Goal: Information Seeking & Learning: Learn about a topic

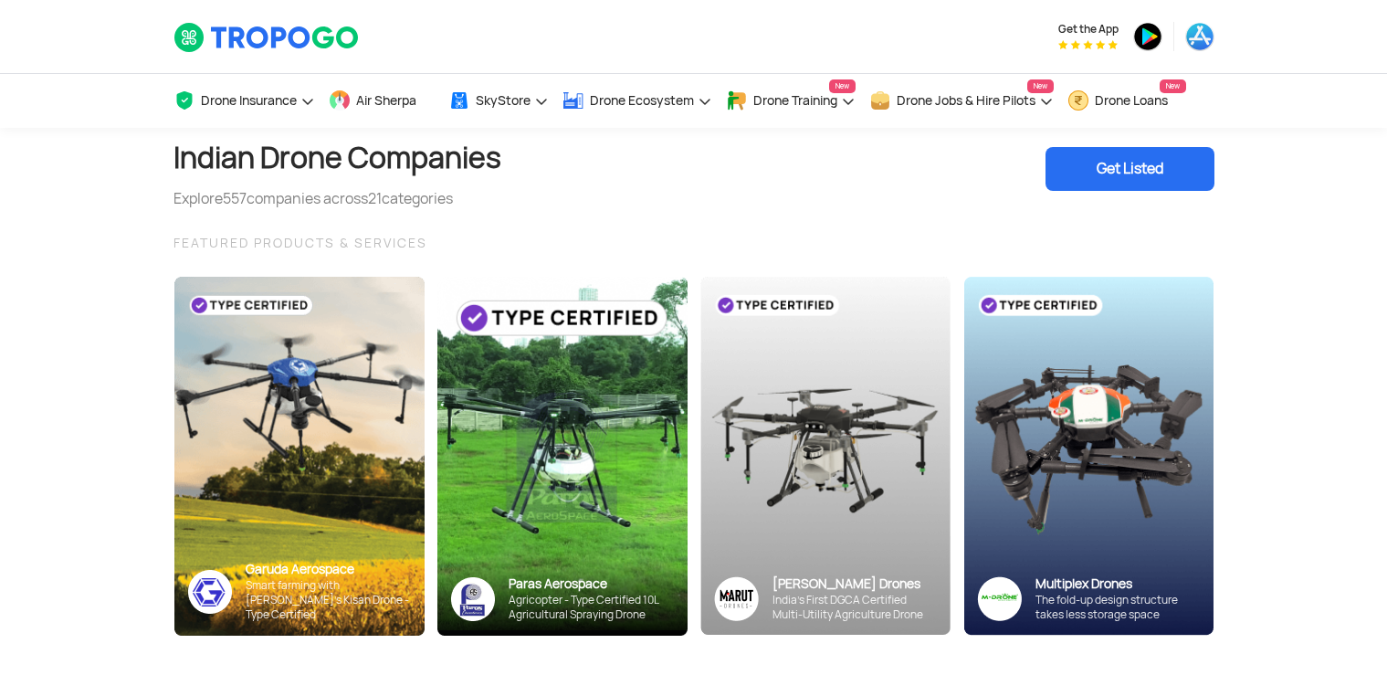
scroll to position [2151, 0]
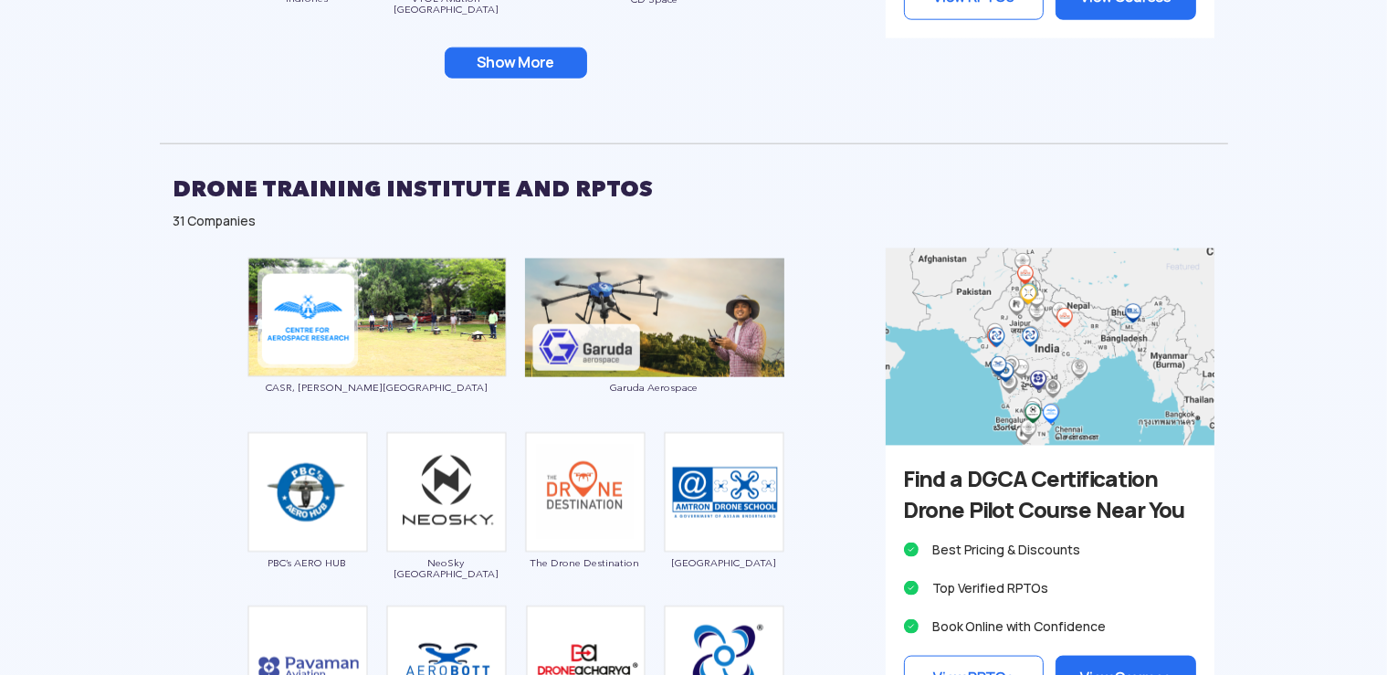
click at [1057, 304] on img at bounding box center [1049, 346] width 329 height 197
click at [1027, 341] on img at bounding box center [1049, 346] width 329 height 197
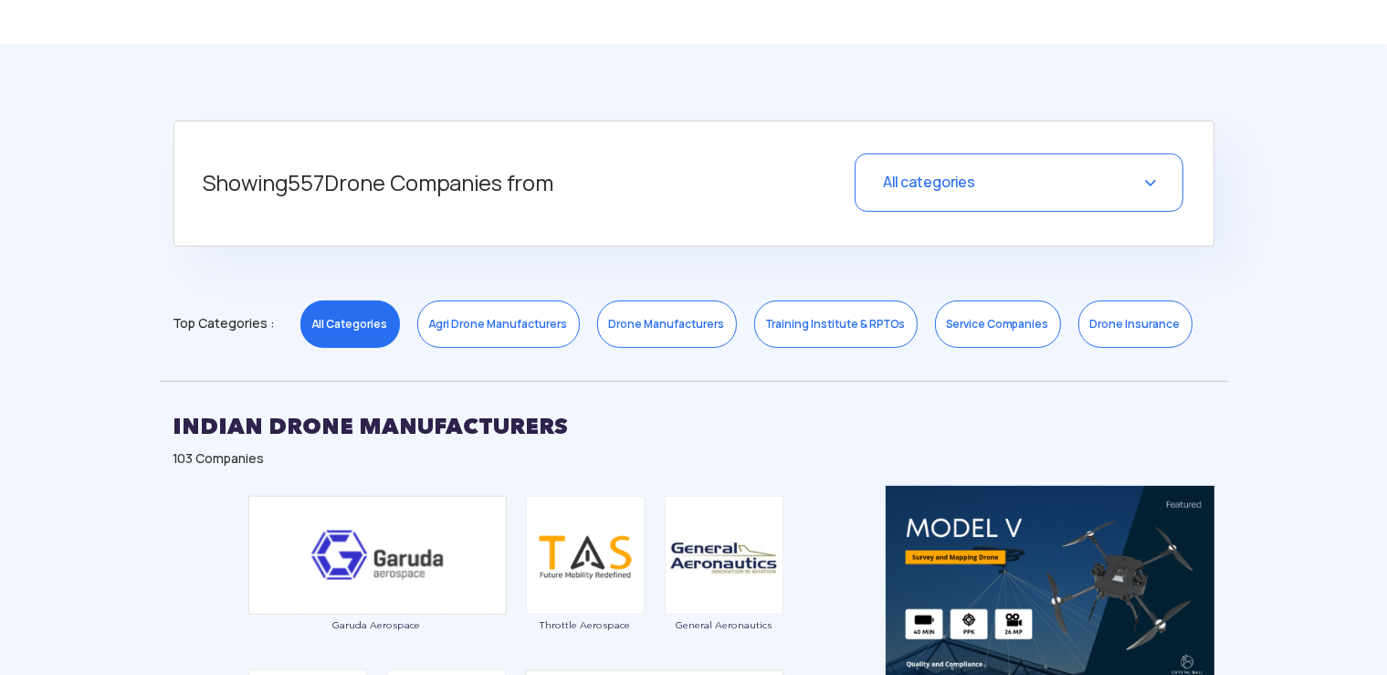
scroll to position [609, 0]
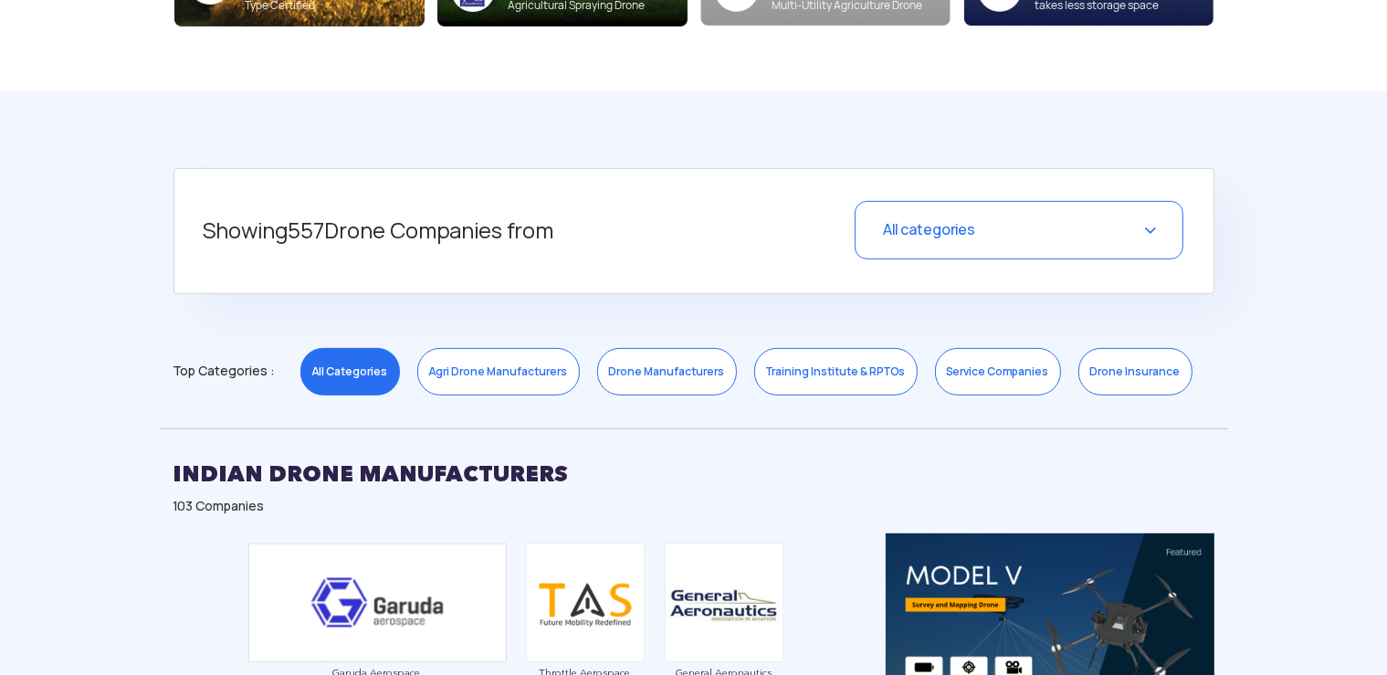
click at [896, 246] on div "All categories" at bounding box center [1018, 230] width 329 height 58
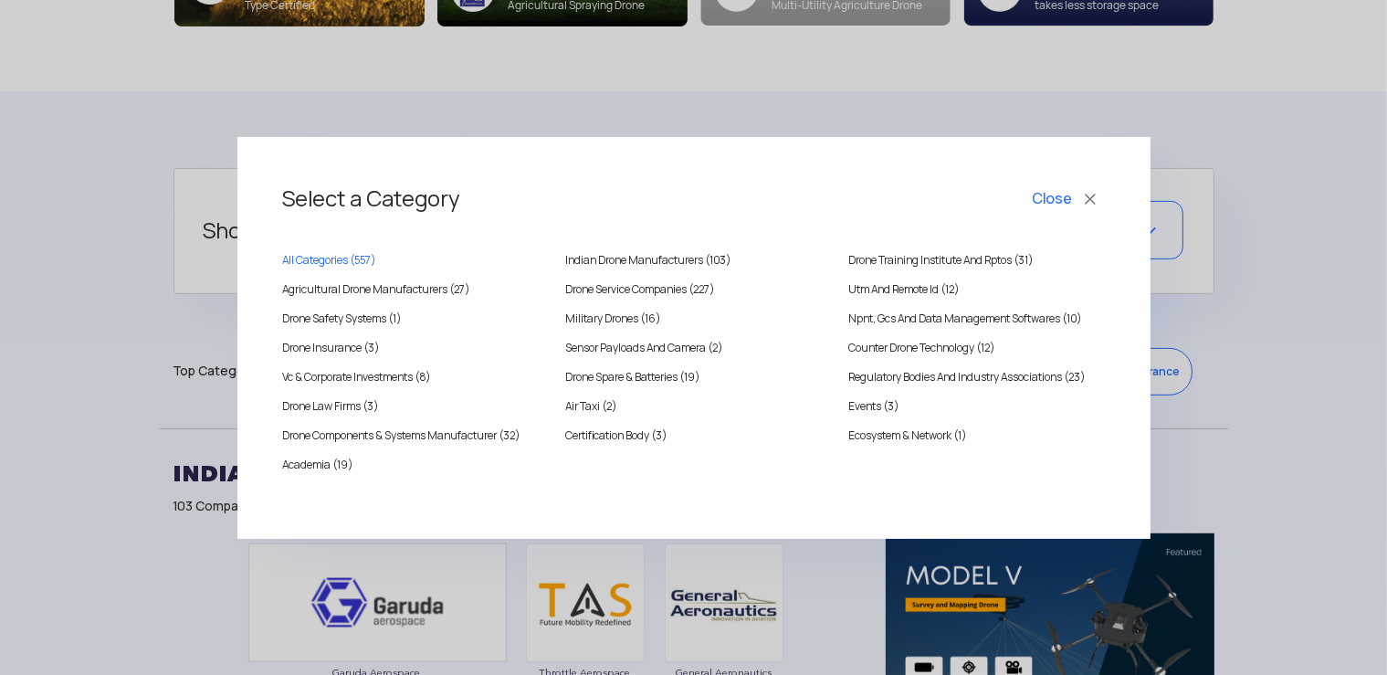
click at [90, 380] on div "Select a Category Close All Categories ( 557 ) [DEMOGRAPHIC_DATA] Drone Manufac…" at bounding box center [693, 337] width 1387 height 675
click at [663, 104] on div "Select a Category Close All Categories ( 557 ) [DEMOGRAPHIC_DATA] Drone Manufac…" at bounding box center [693, 337] width 1387 height 675
click at [1095, 199] on button "Close" at bounding box center [1067, 198] width 76 height 31
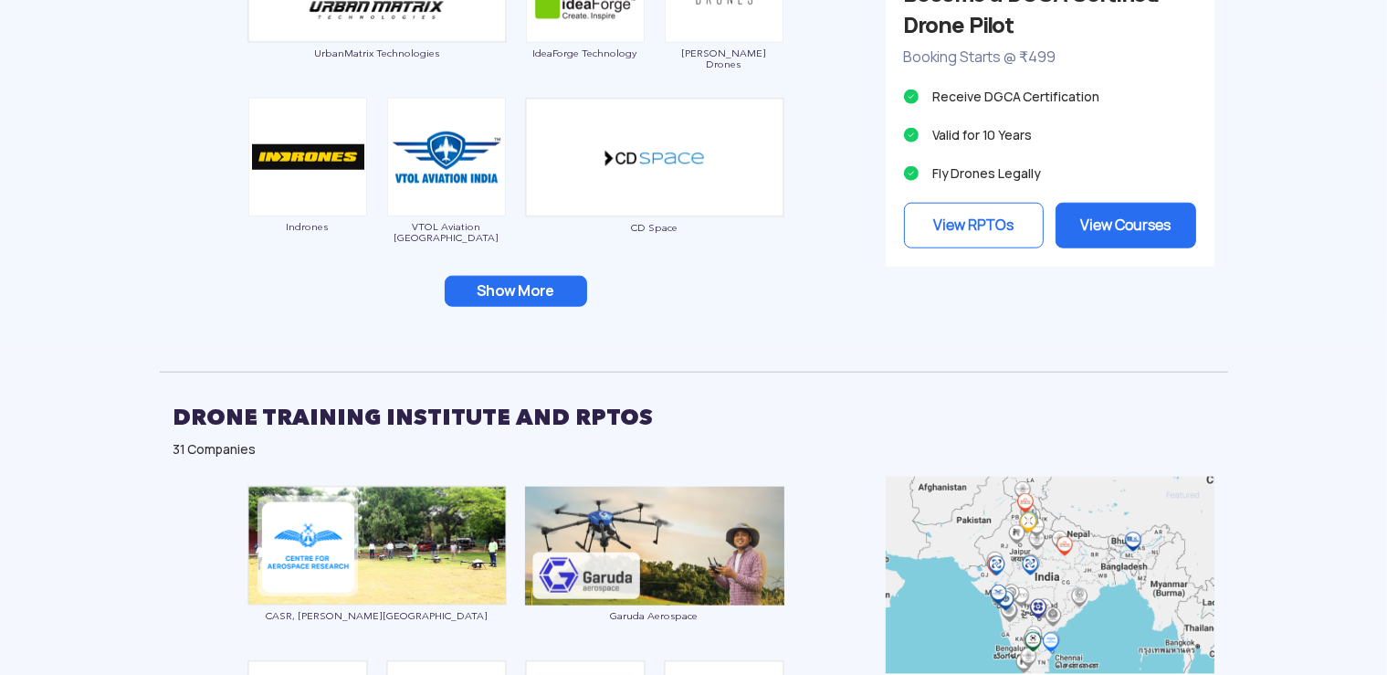
scroll to position [1959, 0]
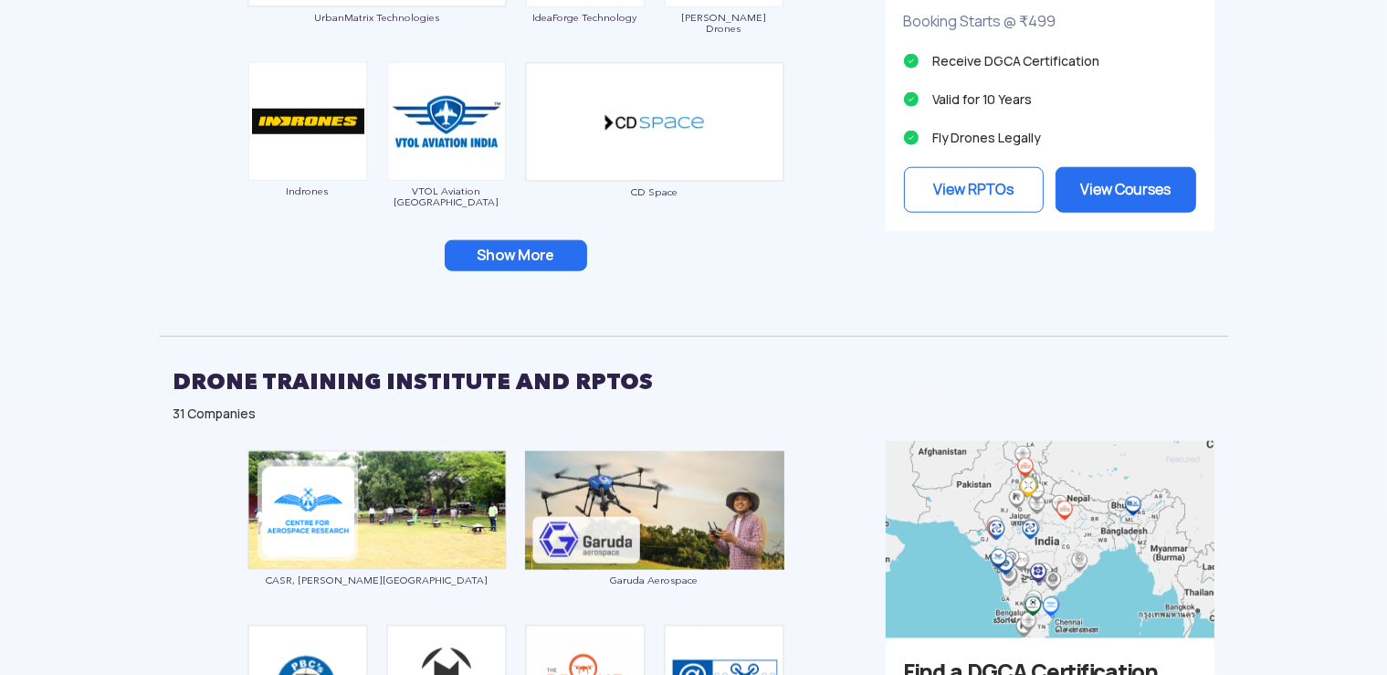
click at [1059, 518] on img at bounding box center [1049, 539] width 329 height 197
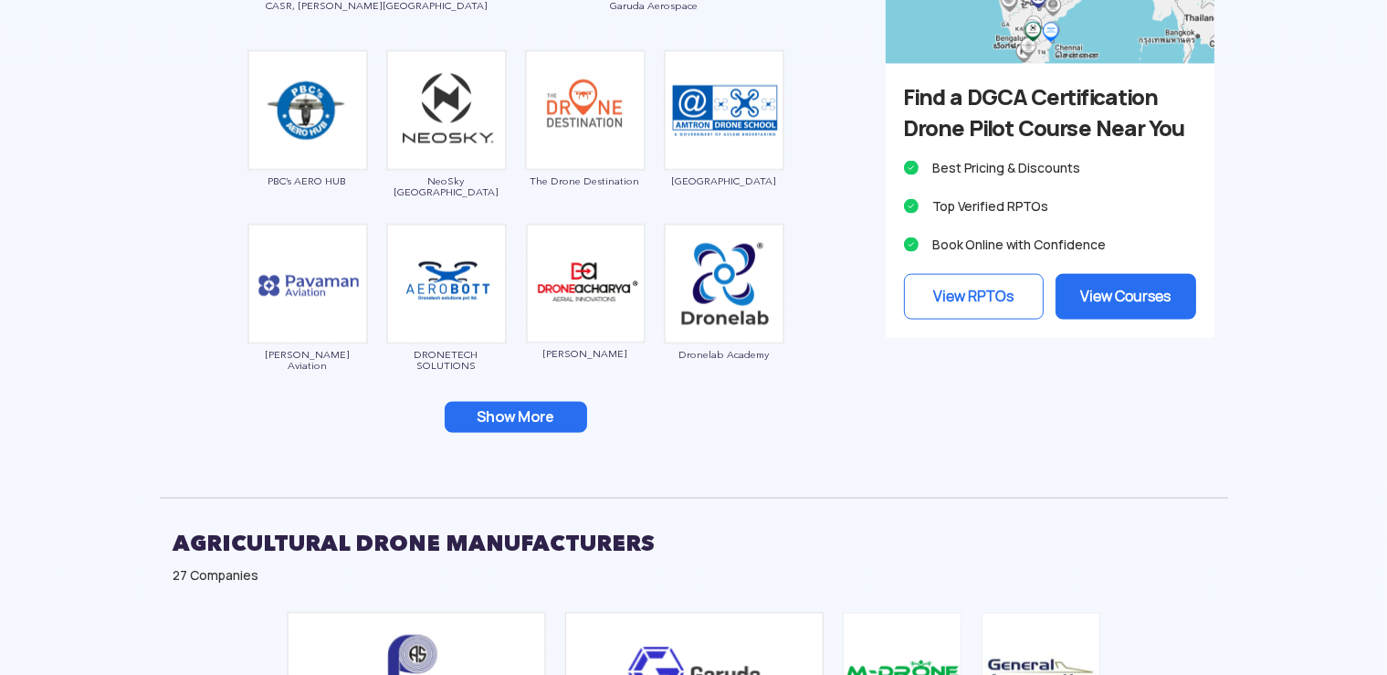
scroll to position [2537, 0]
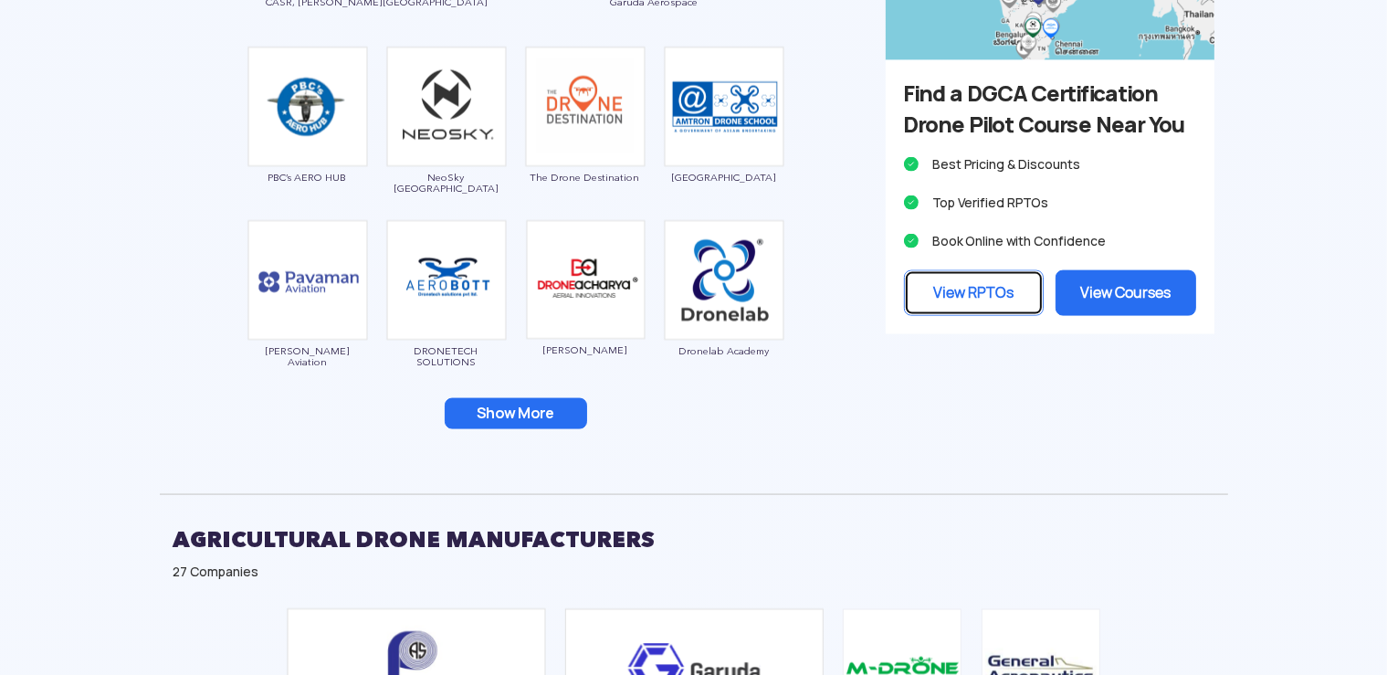
click at [1021, 316] on link "View RPTOs" at bounding box center [974, 293] width 141 height 46
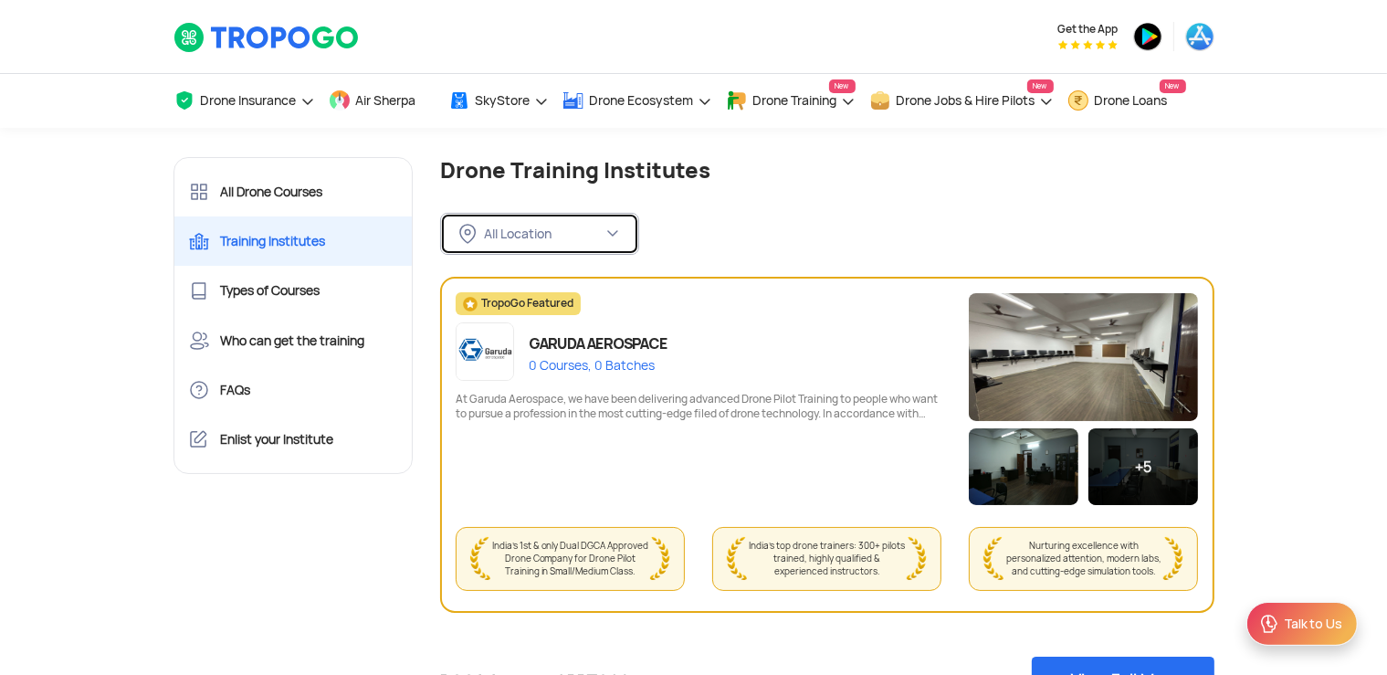
click at [588, 249] on button "All Location" at bounding box center [539, 234] width 199 height 42
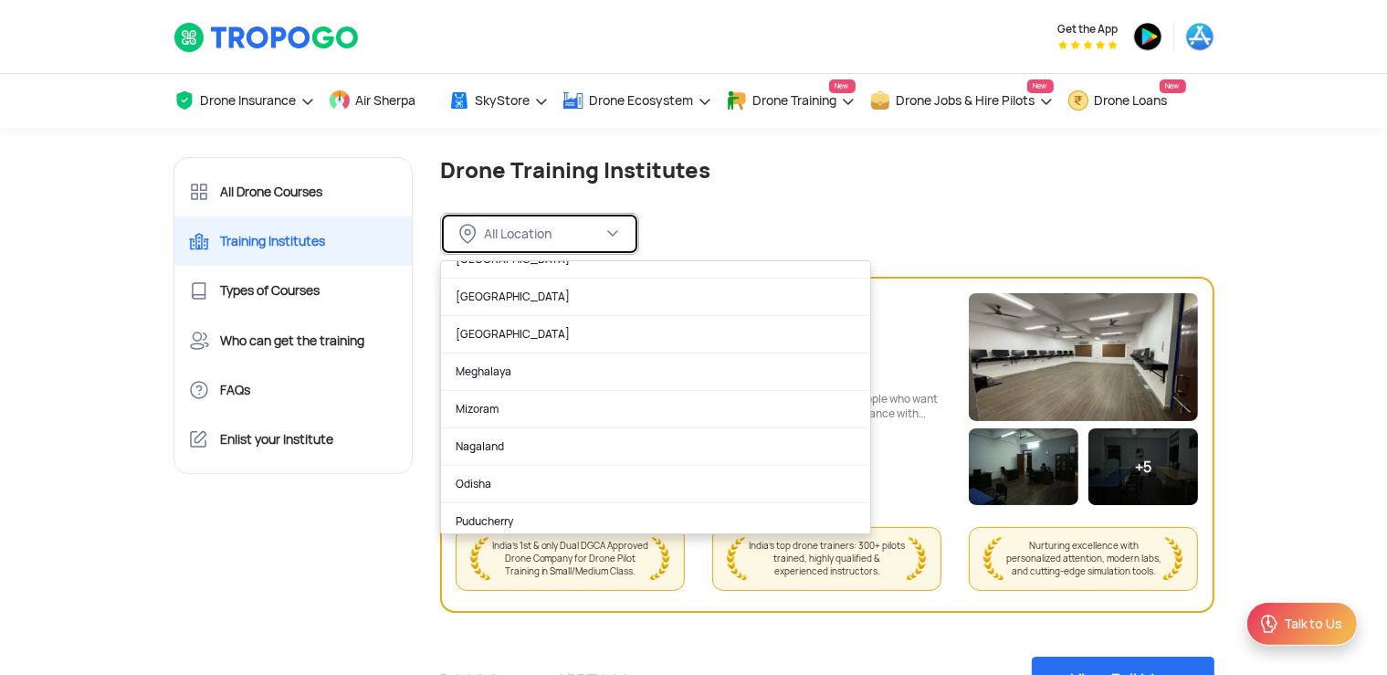
scroll to position [1143, 0]
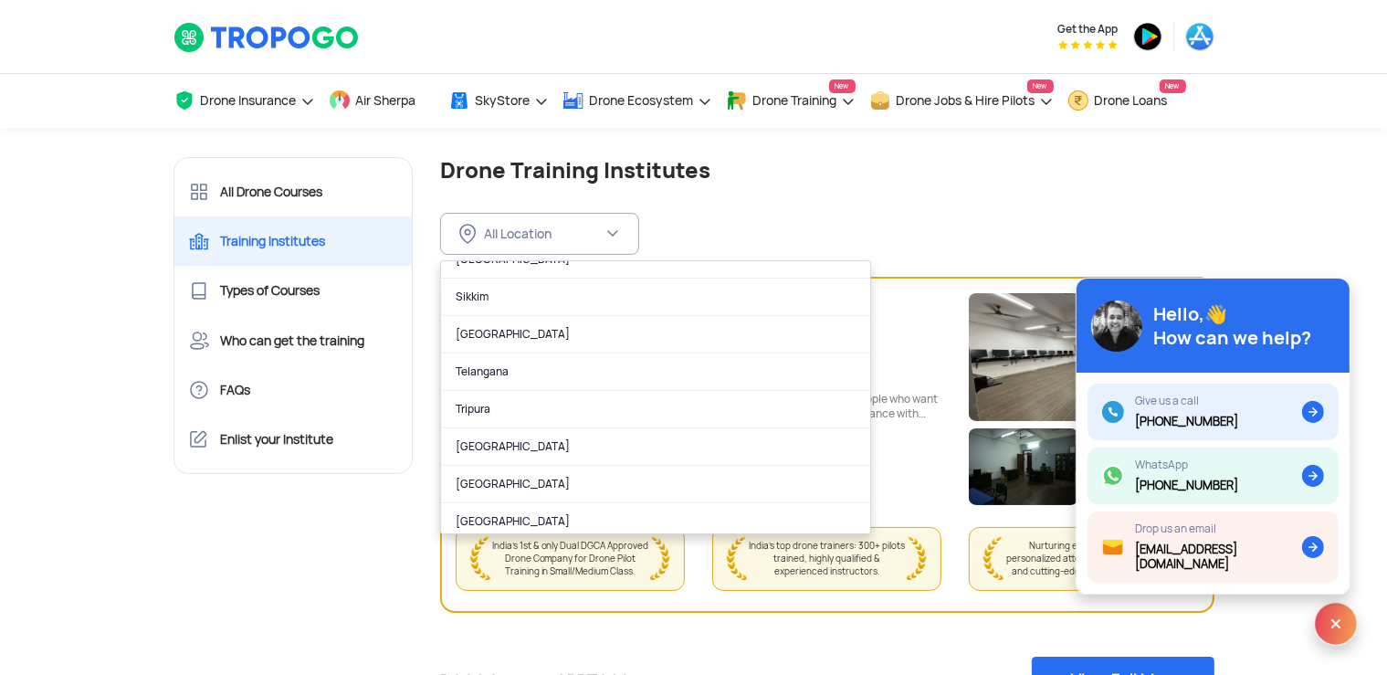
click at [755, 206] on div "All Location FILTER BY LOCATION All Location [GEOGRAPHIC_DATA] ([GEOGRAPHIC_DAT…" at bounding box center [827, 218] width 774 height 71
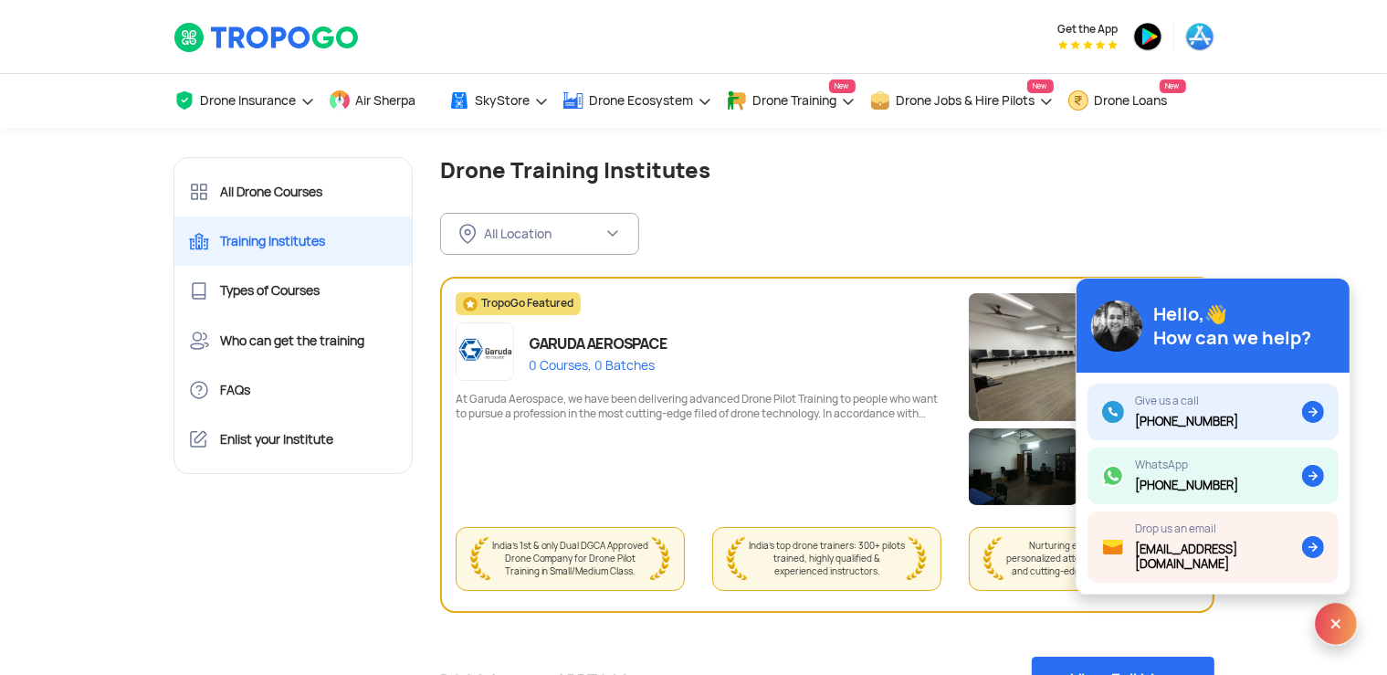
click at [801, 214] on div "All Location FILTER BY LOCATION All Location [GEOGRAPHIC_DATA] ([GEOGRAPHIC_DAT…" at bounding box center [827, 218] width 774 height 71
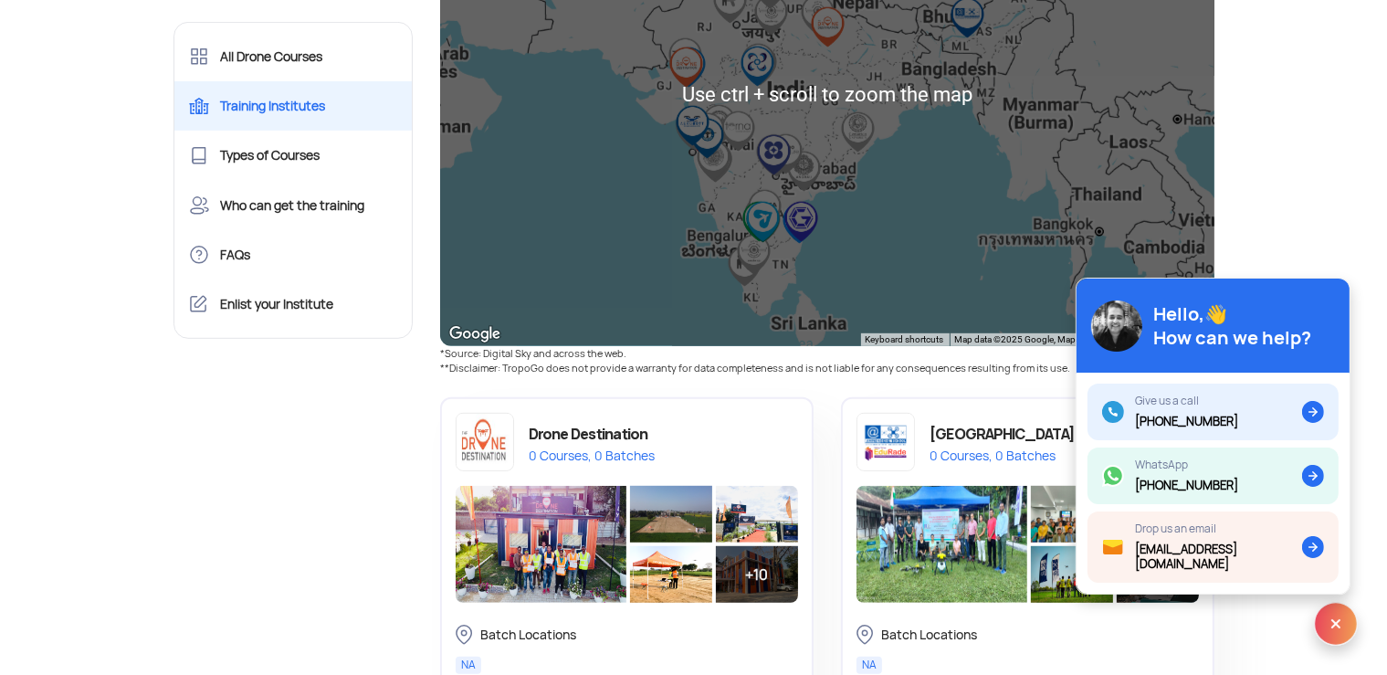
scroll to position [578, 0]
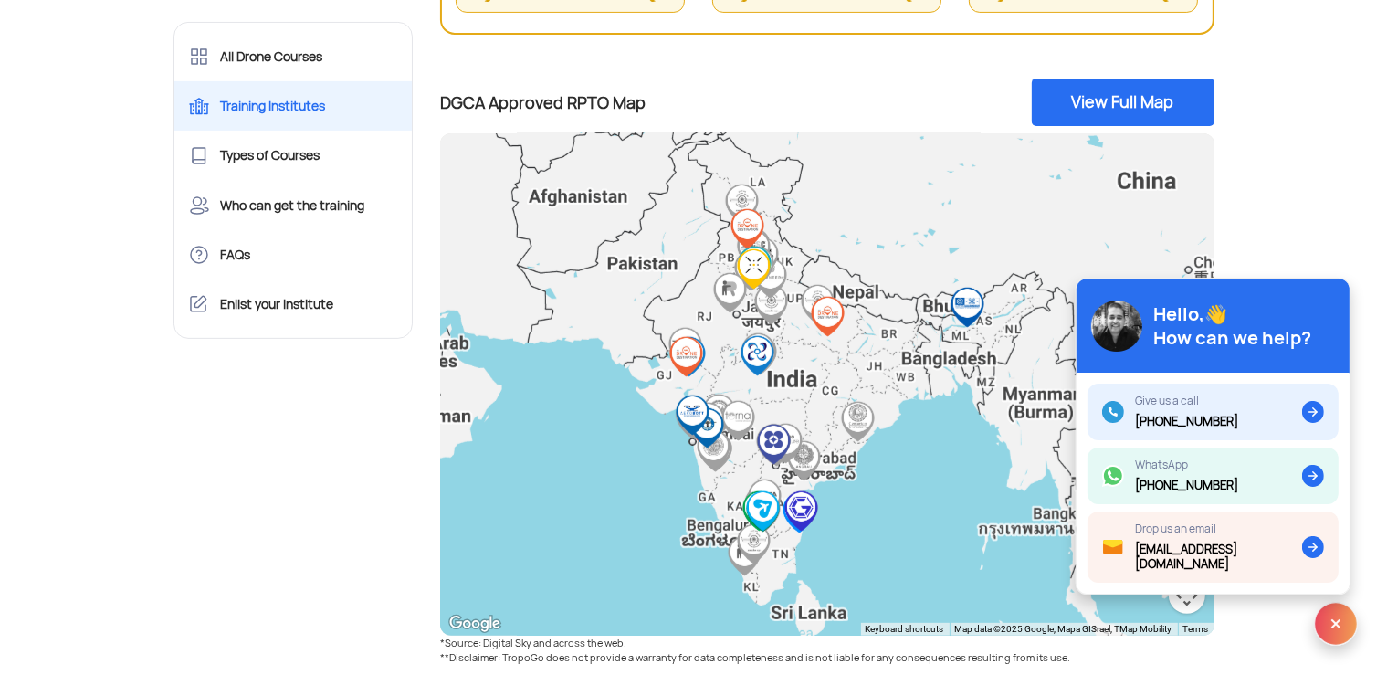
click at [1335, 623] on img at bounding box center [1336, 624] width 44 height 44
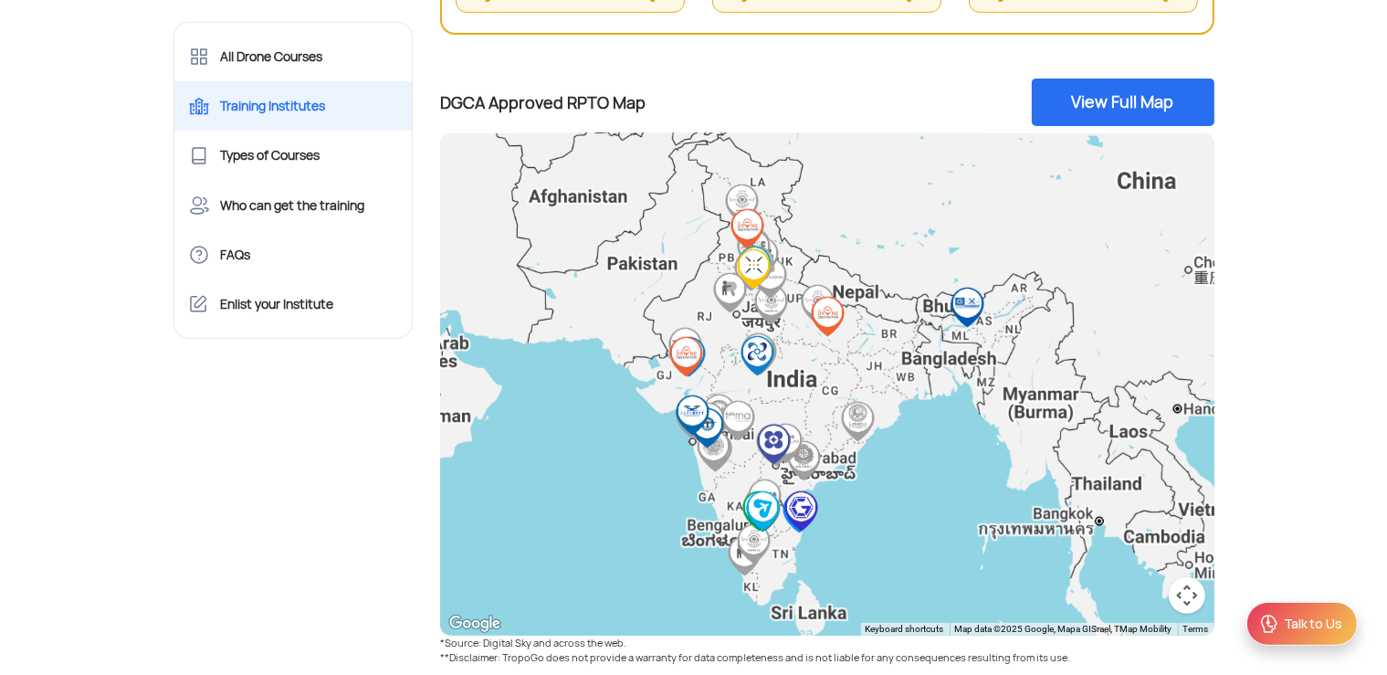
click at [1199, 602] on button "Map camera controls" at bounding box center [1186, 595] width 37 height 37
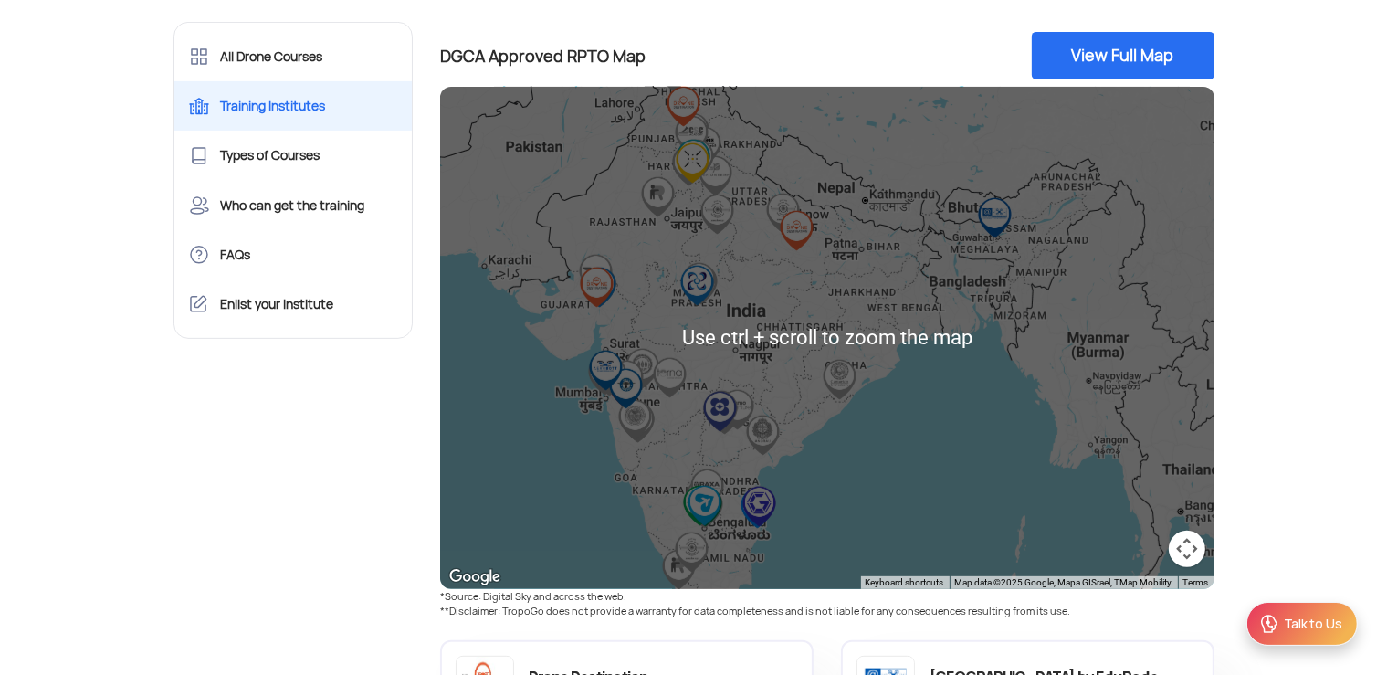
scroll to position [675, 0]
